Goal: Navigation & Orientation: Find specific page/section

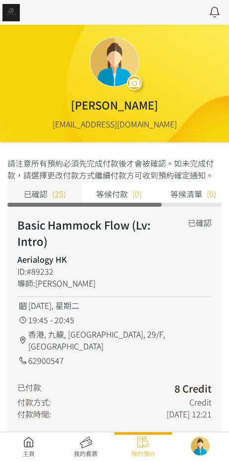
click at [26, 436] on div "下載收據" at bounding box center [114, 444] width 195 height 16
click at [22, 443] on link at bounding box center [29, 448] width 58 height 22
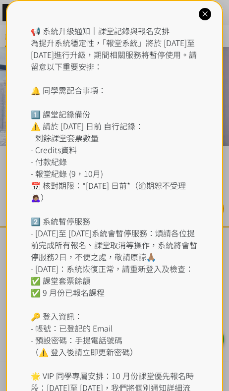
click at [105, 37] on div "📢 系統升級通知｜課堂記錄與報名安排 為提升系統穩定性，「報堂系統」將於 2025 年 9 月 1 日至 2 日進行升級，期間相關服務將暫停使用。請留意以下重…" at bounding box center [115, 227] width 168 height 405
click at [200, 18] on div at bounding box center [205, 14] width 12 height 12
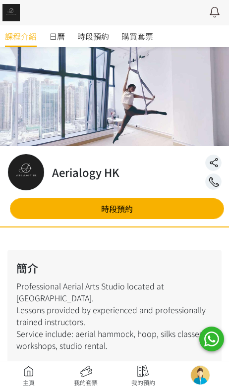
click at [203, 13] on div at bounding box center [114, 12] width 229 height 25
click at [101, 38] on span "時段預約" at bounding box center [93, 36] width 32 height 12
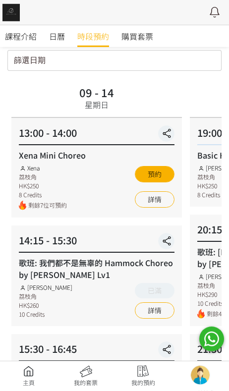
scroll to position [39, 0]
